Goal: Task Accomplishment & Management: Manage account settings

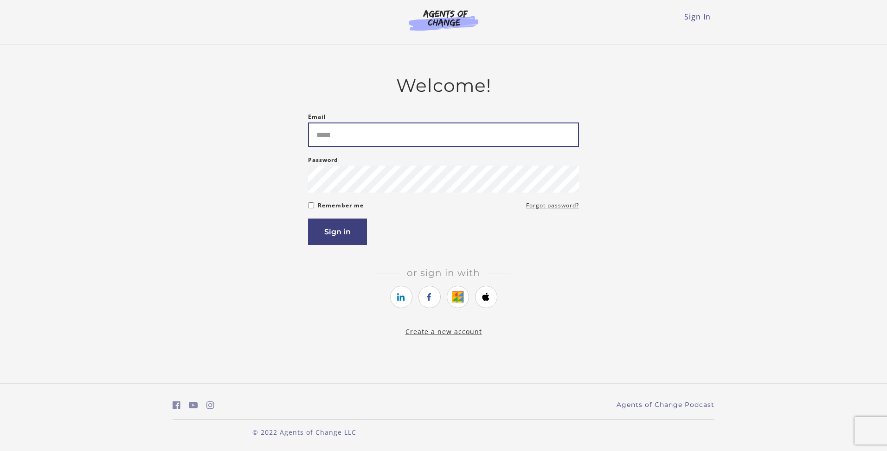
click at [375, 142] on input "Email" at bounding box center [443, 135] width 271 height 25
type input "**********"
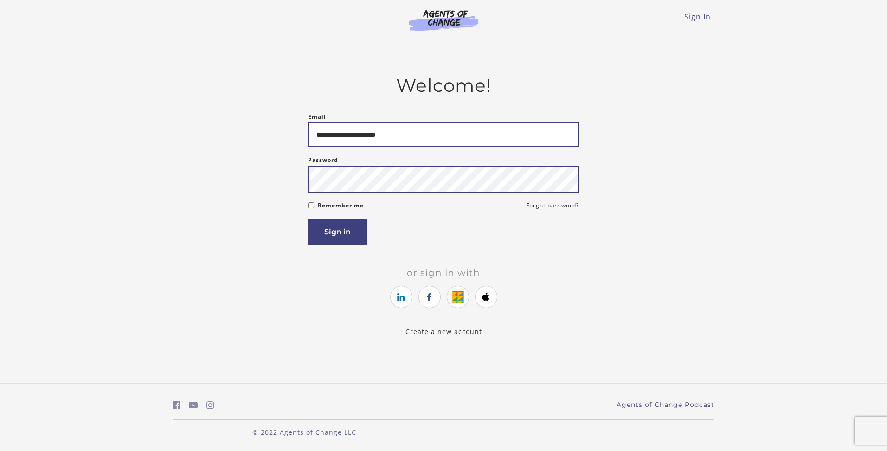
click at [308, 219] on button "Sign in" at bounding box center [337, 232] width 59 height 26
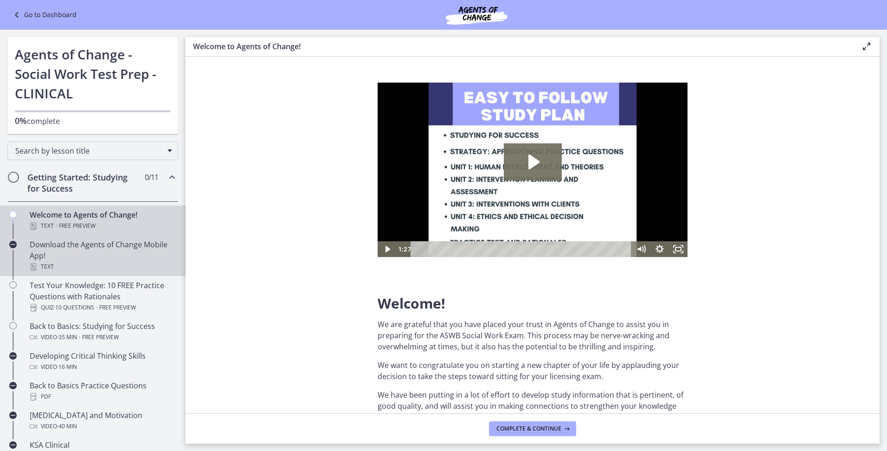
click at [110, 254] on div "Download the Agents of Change Mobile App! Text" at bounding box center [102, 255] width 145 height 33
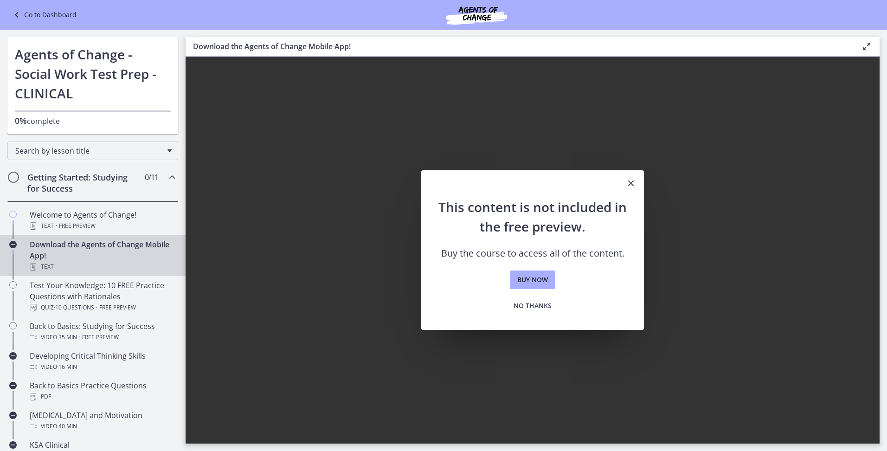
click at [52, 170] on div "Getting Started: Studying for Success 0 / 11 Completed" at bounding box center [92, 183] width 171 height 38
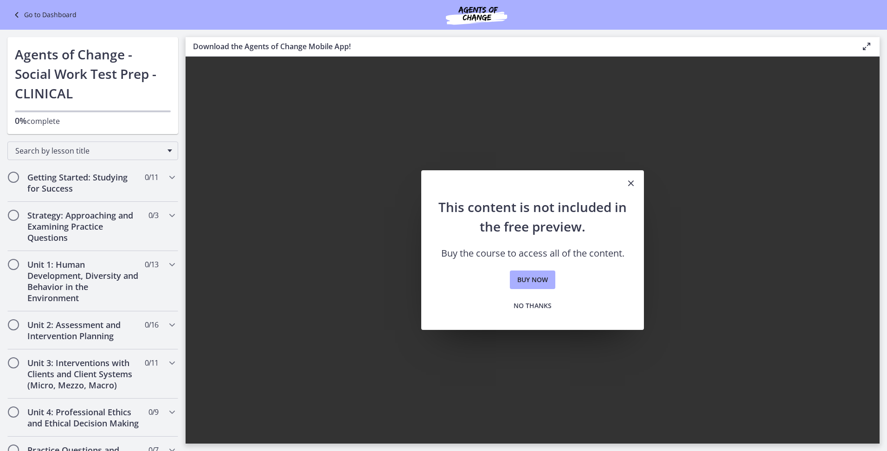
click at [36, 17] on link "Go to Dashboard" at bounding box center [43, 14] width 65 height 11
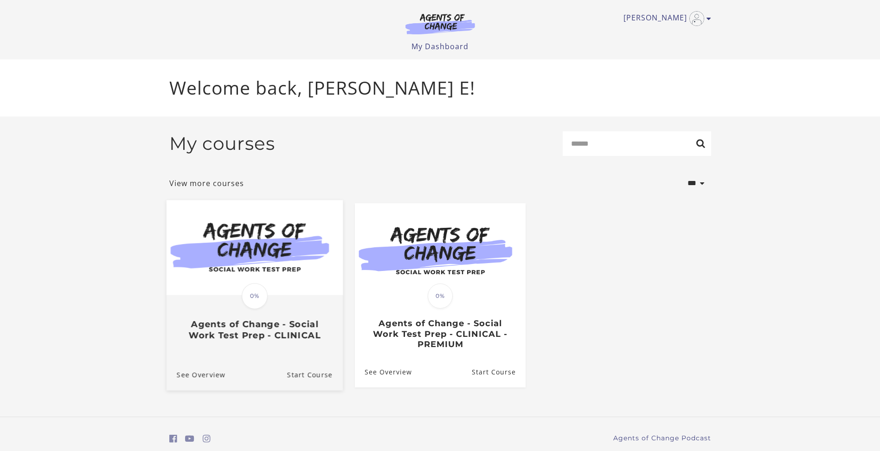
click at [230, 339] on h3 "Agents of Change - Social Work Test Prep - CLINICAL" at bounding box center [254, 329] width 156 height 21
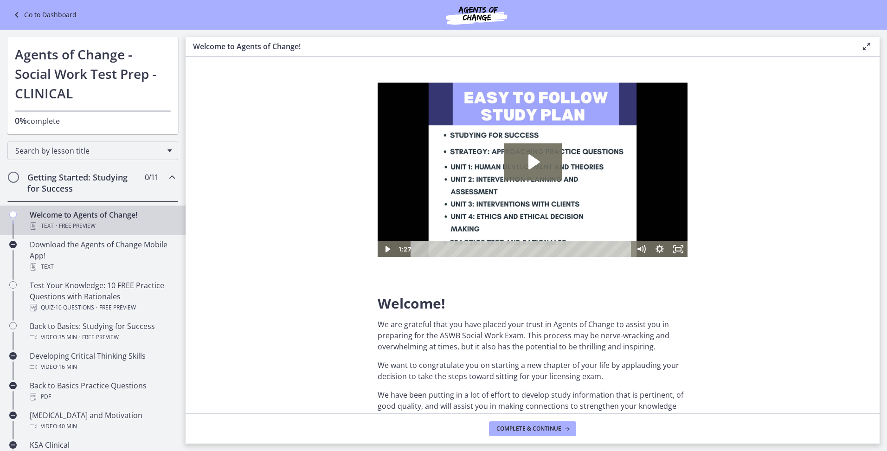
click at [50, 21] on div "Go to Dashboard" at bounding box center [443, 15] width 887 height 30
click at [51, 15] on link "Go to Dashboard" at bounding box center [43, 14] width 65 height 11
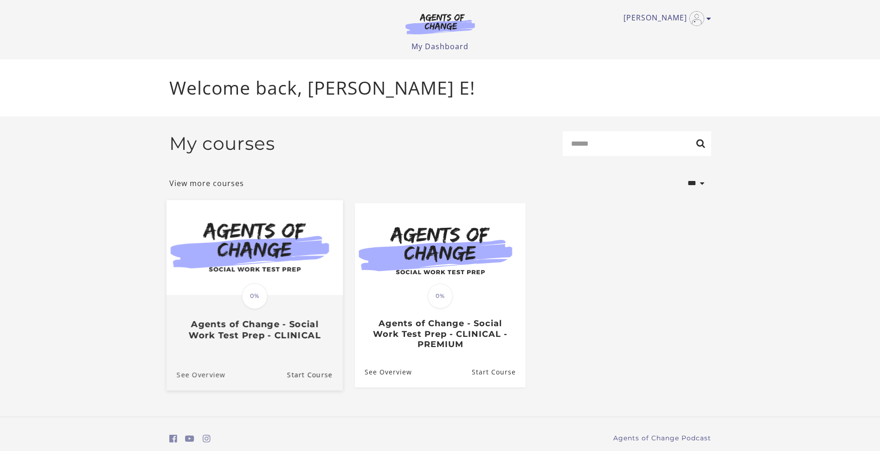
click at [208, 376] on link "See Overview" at bounding box center [195, 374] width 59 height 31
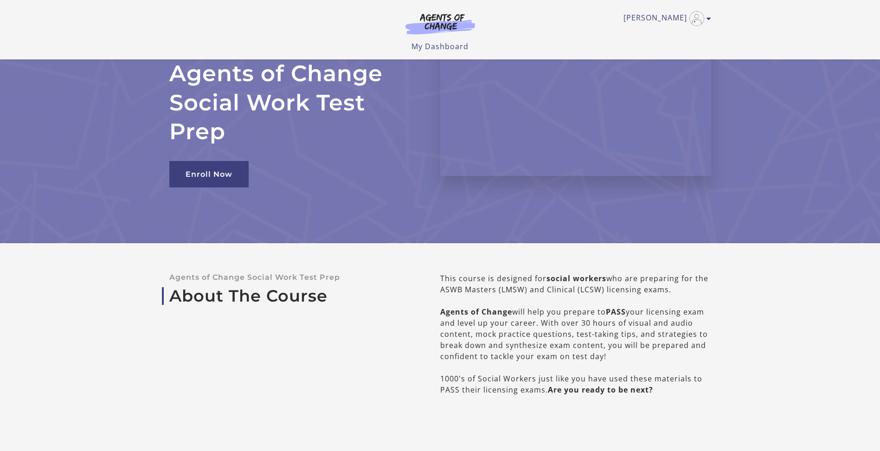
scroll to position [46, 0]
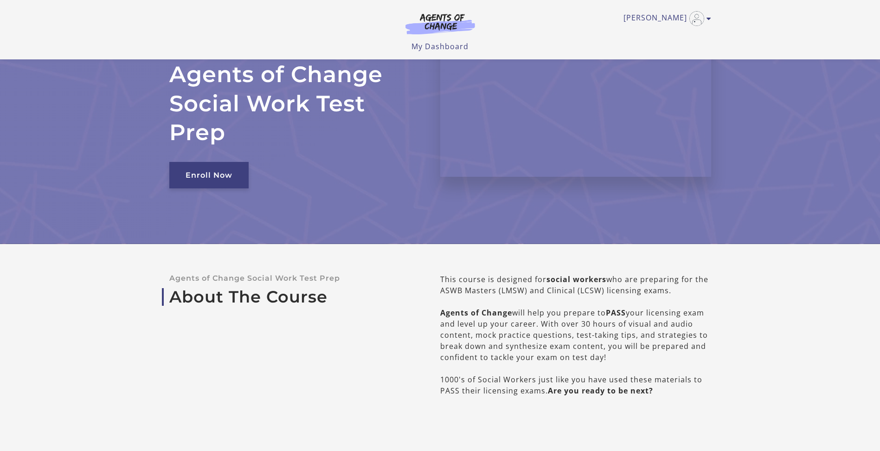
click at [216, 164] on link "Enroll Now" at bounding box center [208, 175] width 79 height 26
